Goal: Task Accomplishment & Management: Use online tool/utility

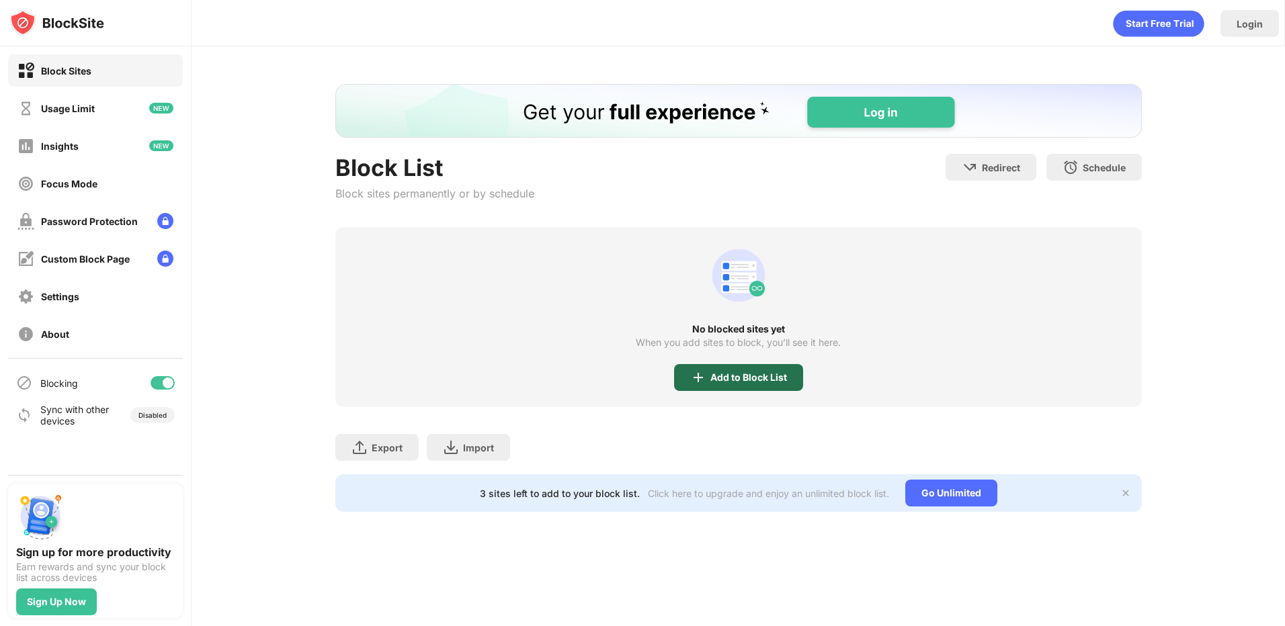
click at [773, 383] on div "Add to Block List" at bounding box center [738, 377] width 129 height 27
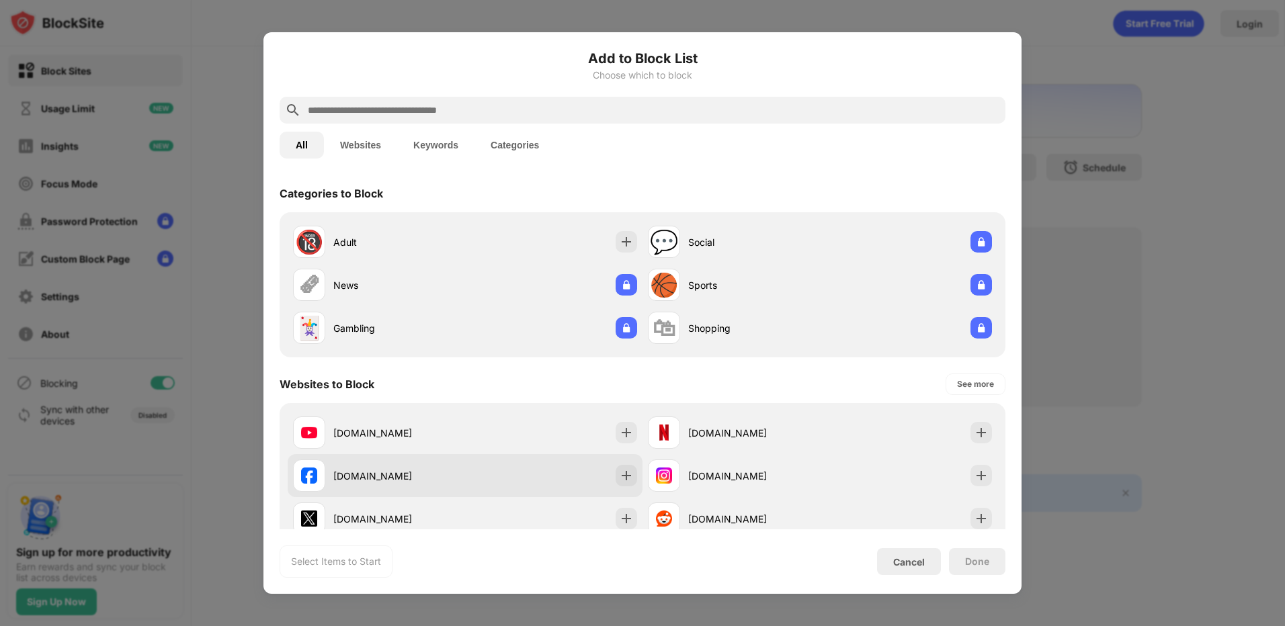
click at [532, 483] on div "[DOMAIN_NAME]" at bounding box center [465, 475] width 355 height 43
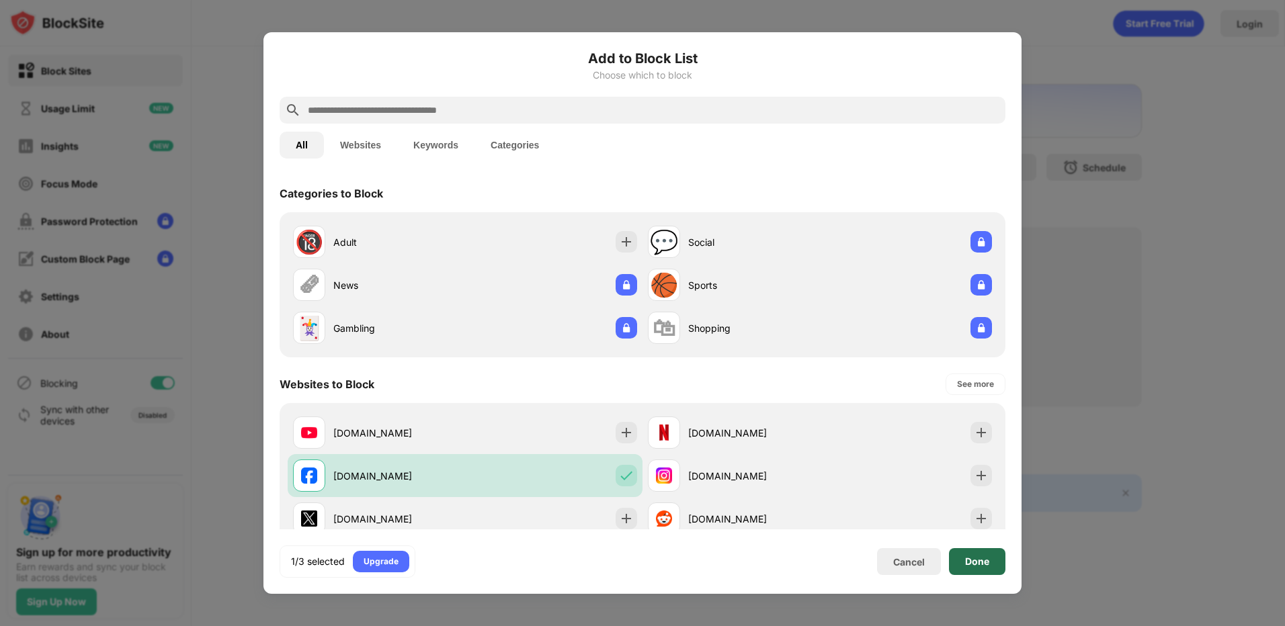
click at [954, 571] on div "Done" at bounding box center [977, 561] width 56 height 27
